Goal: Information Seeking & Learning: Learn about a topic

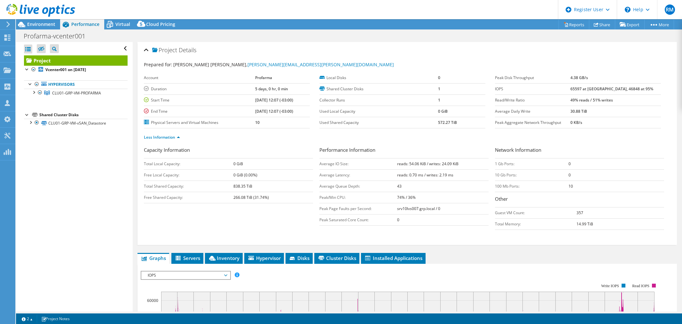
select select "SouthAmerica"
select select "BRL"
click at [34, 91] on div at bounding box center [33, 92] width 6 height 6
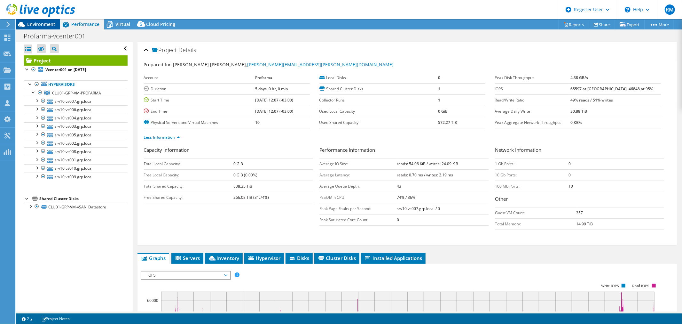
click at [48, 26] on span "Environment" at bounding box center [41, 24] width 28 height 6
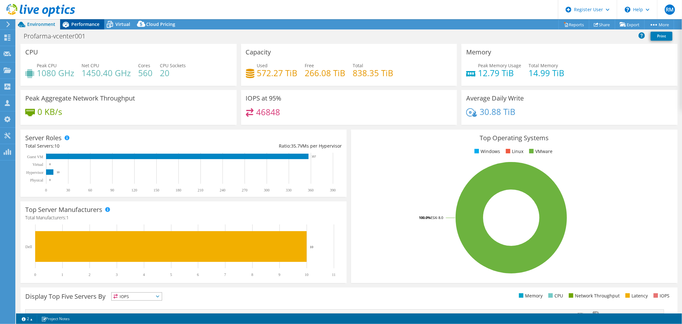
click at [77, 29] on div "Performance" at bounding box center [82, 24] width 44 height 10
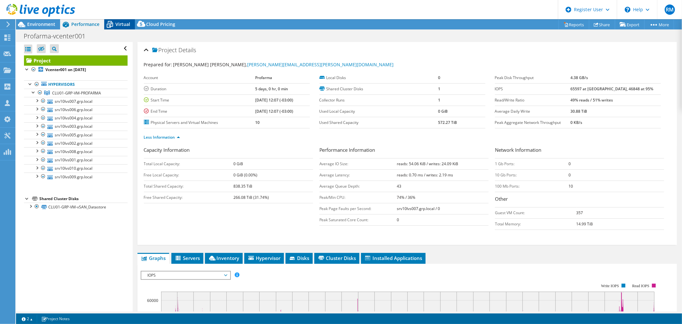
click at [127, 27] on span "Virtual" at bounding box center [122, 24] width 15 height 6
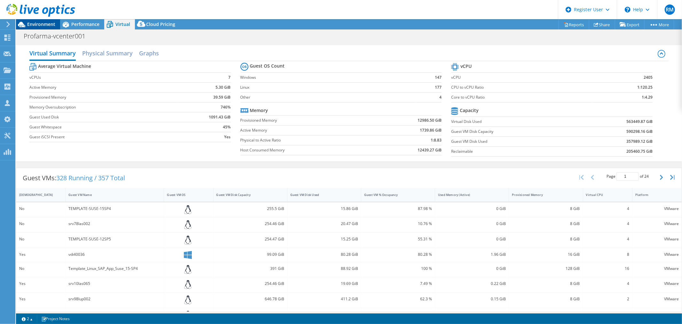
click at [32, 26] on span "Environment" at bounding box center [41, 24] width 28 height 6
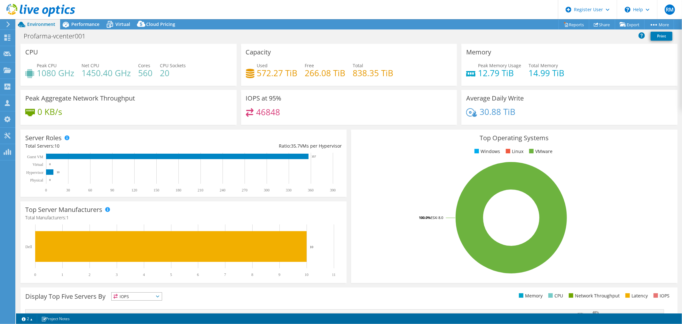
click at [536, 117] on div "30.88 TiB" at bounding box center [569, 114] width 207 height 13
drag, startPoint x: 512, startPoint y: 114, endPoint x: 461, endPoint y: 90, distance: 56.7
click at [462, 90] on div "Average Daily Write 30.88 TiB" at bounding box center [570, 107] width 216 height 35
drag, startPoint x: 572, startPoint y: 71, endPoint x: 468, endPoint y: 47, distance: 106.8
click at [468, 47] on div "Memory Peak Memory Usage 12.79 TiB Total Memory 14.99 TiB" at bounding box center [570, 65] width 216 height 42
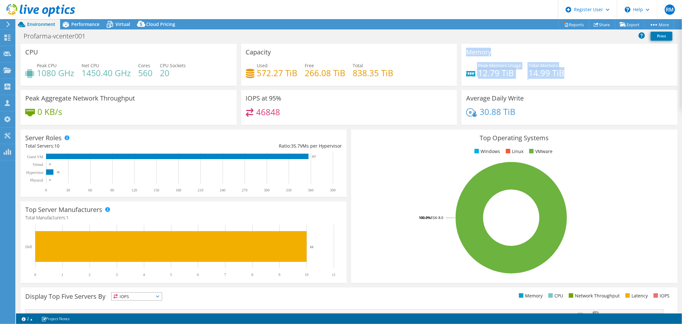
click at [486, 108] on h4 "30.88 TiB" at bounding box center [498, 111] width 36 height 7
click at [473, 98] on h3 "Average Daily Write" at bounding box center [495, 98] width 58 height 7
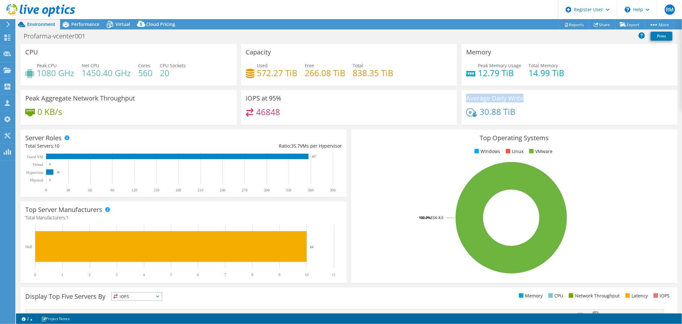
click at [473, 98] on h3 "Average Daily Write" at bounding box center [495, 98] width 58 height 7
click at [338, 115] on div "46848" at bounding box center [349, 115] width 207 height 14
click at [84, 24] on span "Performance" at bounding box center [85, 24] width 28 height 6
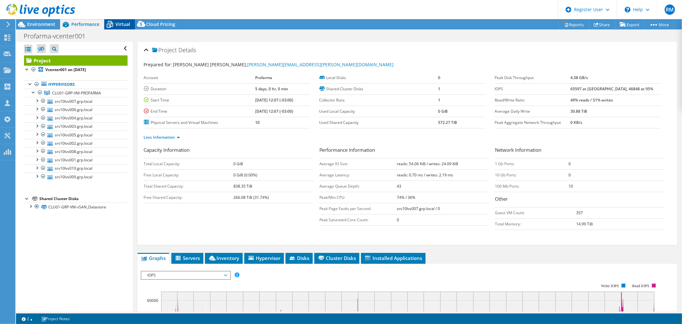
click at [120, 24] on span "Virtual" at bounding box center [122, 24] width 15 height 6
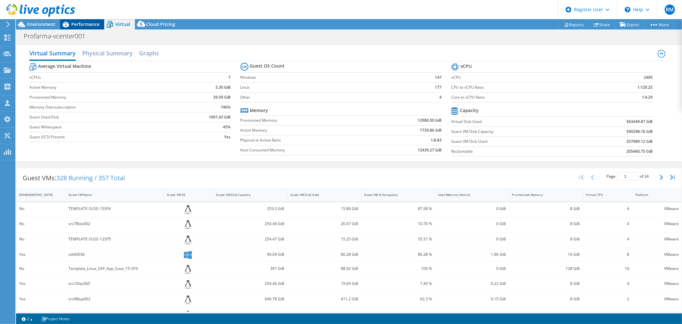
click at [98, 24] on span "Performance" at bounding box center [85, 24] width 28 height 6
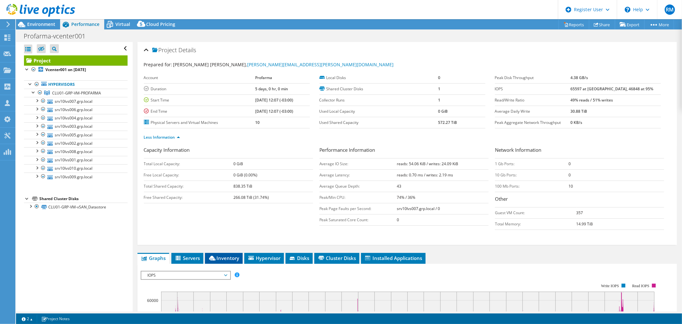
click at [220, 257] on span "Inventory" at bounding box center [223, 258] width 31 height 6
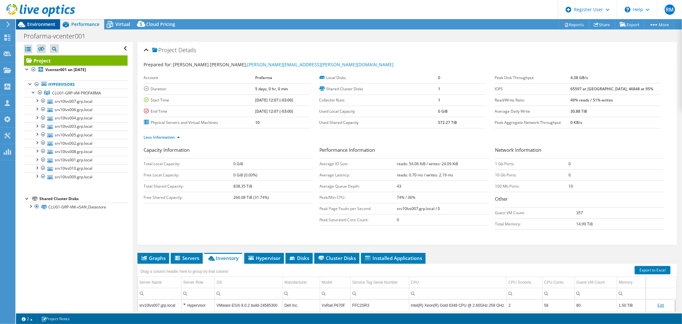
click at [47, 24] on span "Environment" at bounding box center [41, 24] width 28 height 6
